Goal: Check status: Check status

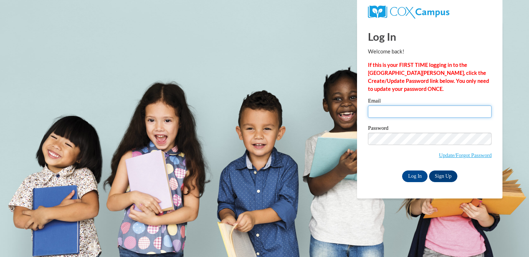
click at [402, 111] on input "Email" at bounding box center [430, 112] width 124 height 12
type input "kneedles@marshallschools.org"
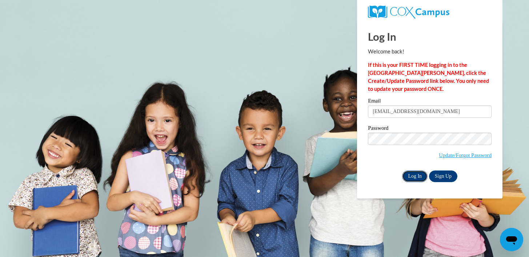
click at [416, 176] on input "Log In" at bounding box center [414, 177] width 25 height 12
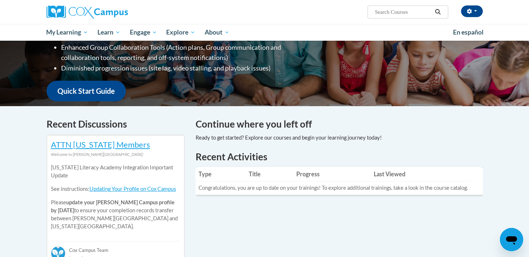
scroll to position [134, 0]
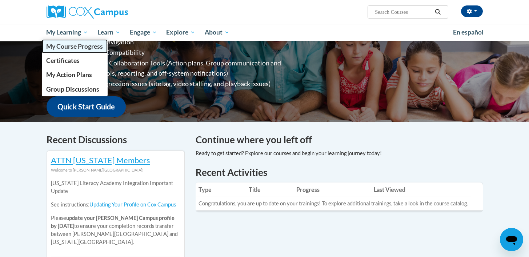
click at [74, 48] on span "My Course Progress" at bounding box center [74, 47] width 57 height 8
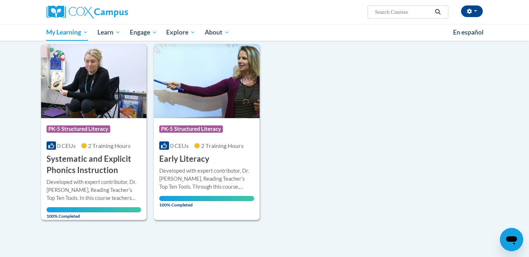
scroll to position [88, 0]
